Goal: Information Seeking & Learning: Learn about a topic

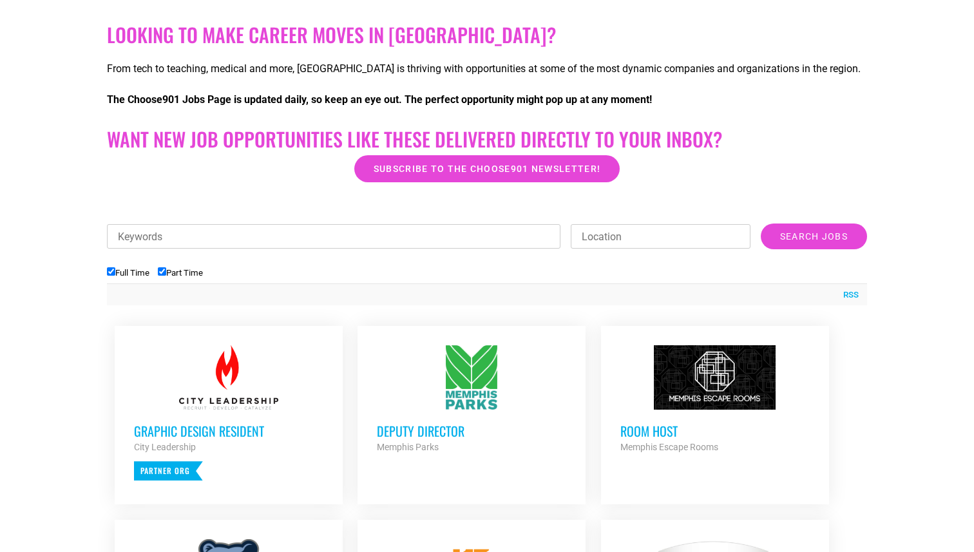
scroll to position [251, 0]
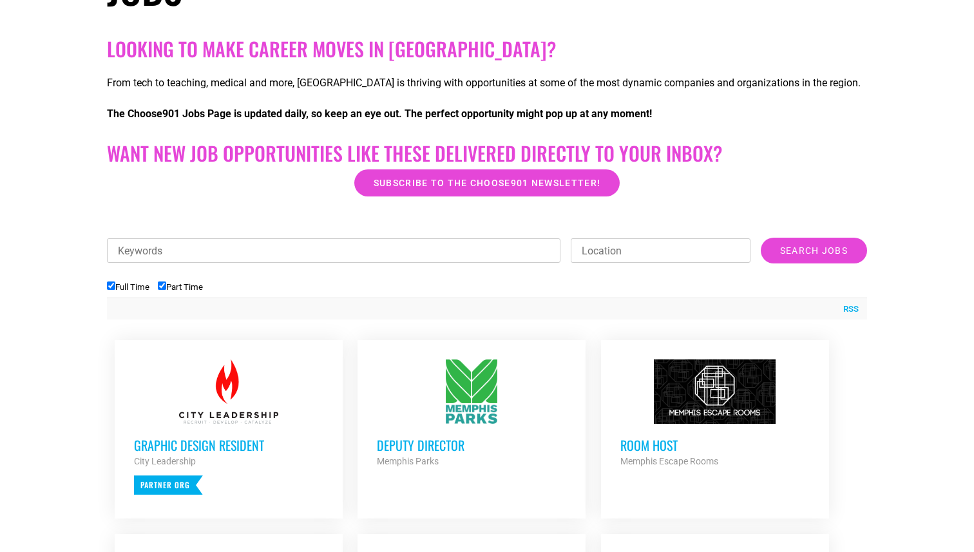
click at [111, 285] on input "Full Time" at bounding box center [111, 285] width 8 height 8
checkbox input "false"
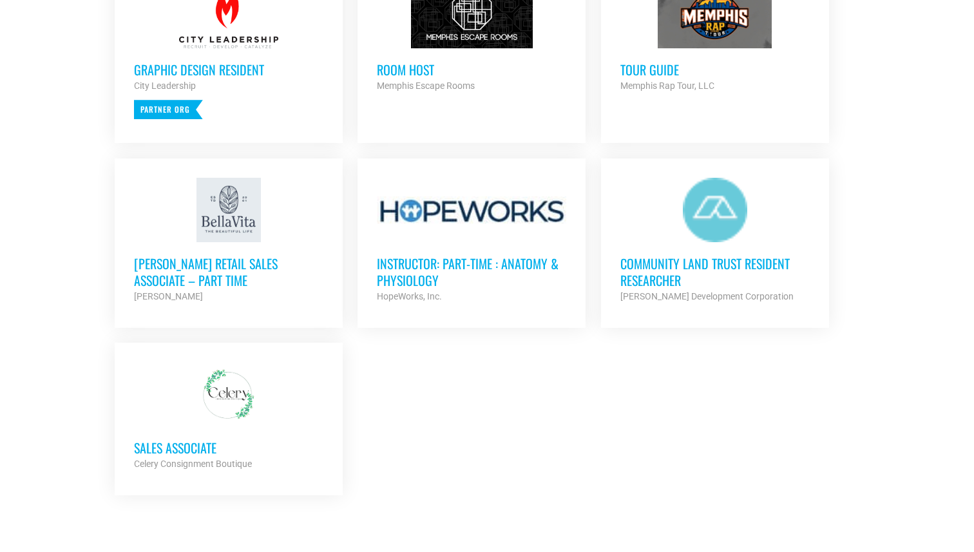
scroll to position [622, 0]
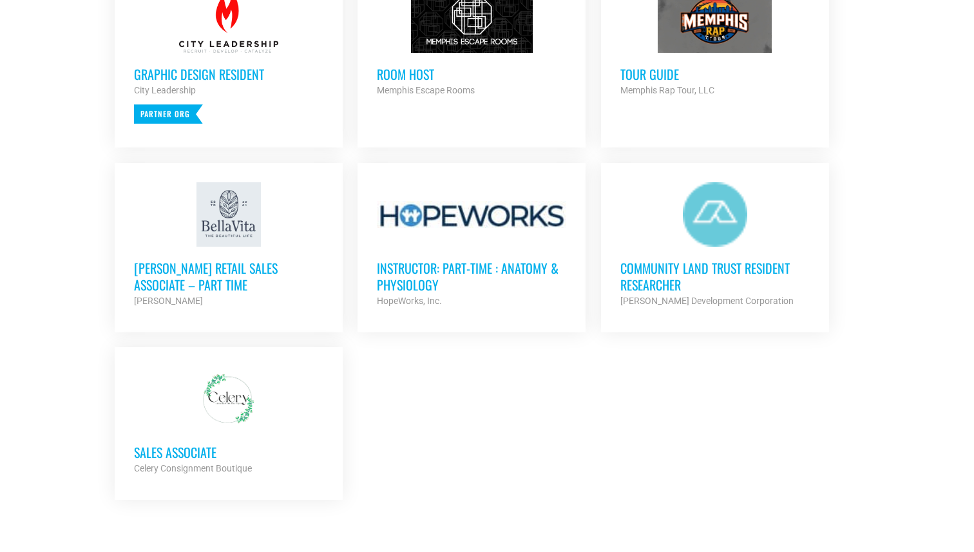
click at [199, 455] on h3 "Sales Associate" at bounding box center [228, 452] width 189 height 17
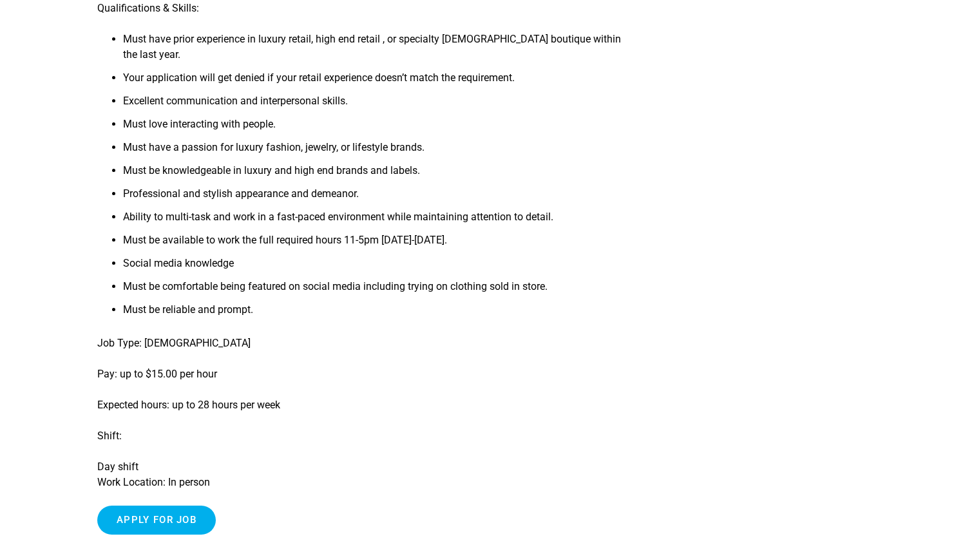
scroll to position [448, 0]
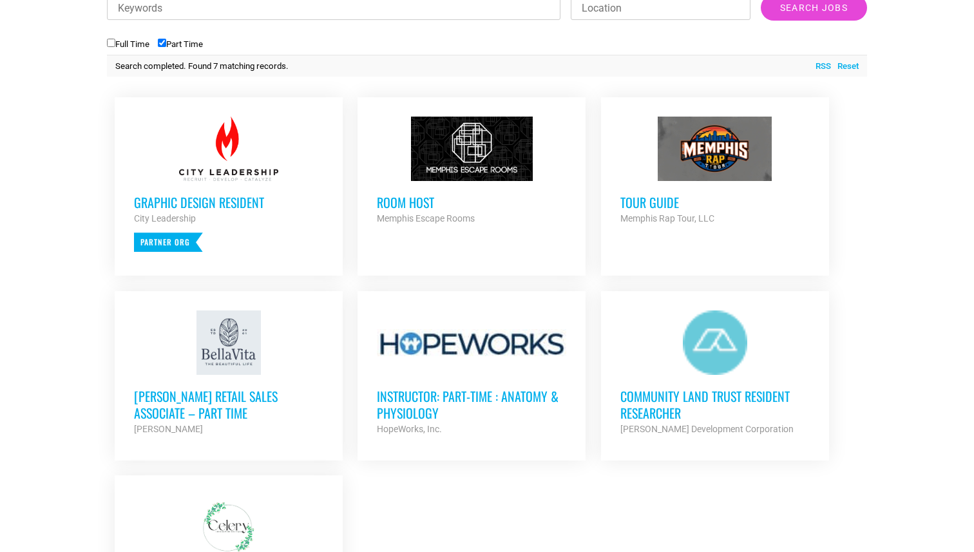
scroll to position [478, 0]
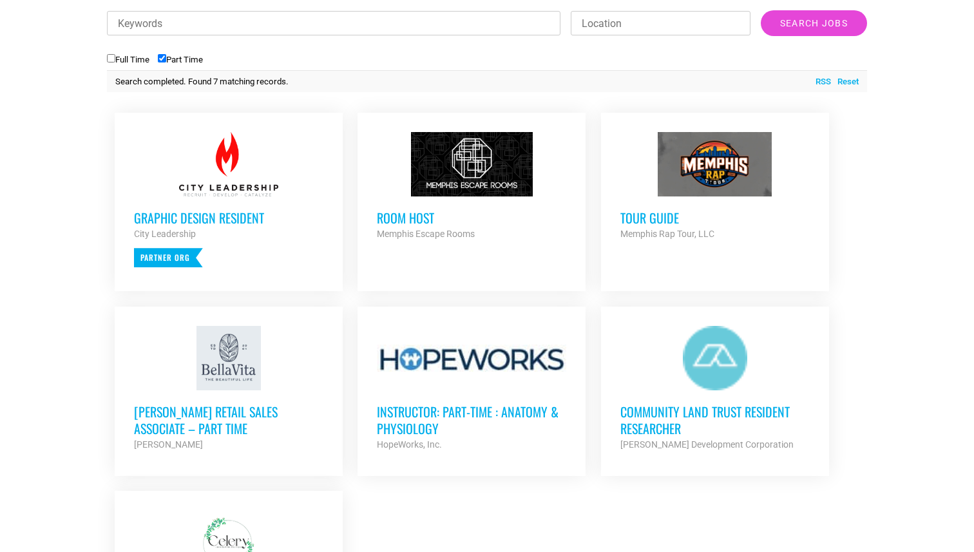
click at [219, 409] on h3 "[PERSON_NAME] Retail Sales Associate – Part Time" at bounding box center [228, 419] width 189 height 33
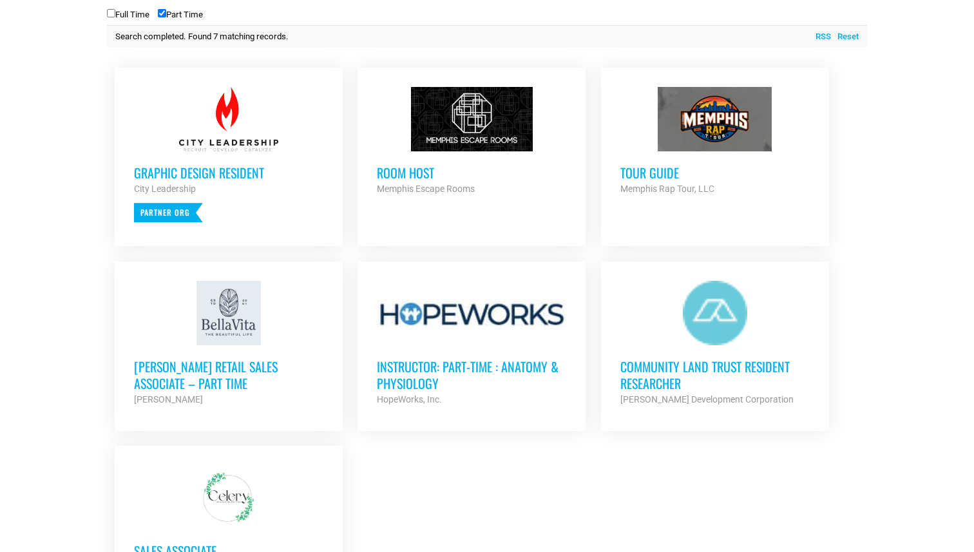
scroll to position [525, 0]
